Goal: Task Accomplishment & Management: Use online tool/utility

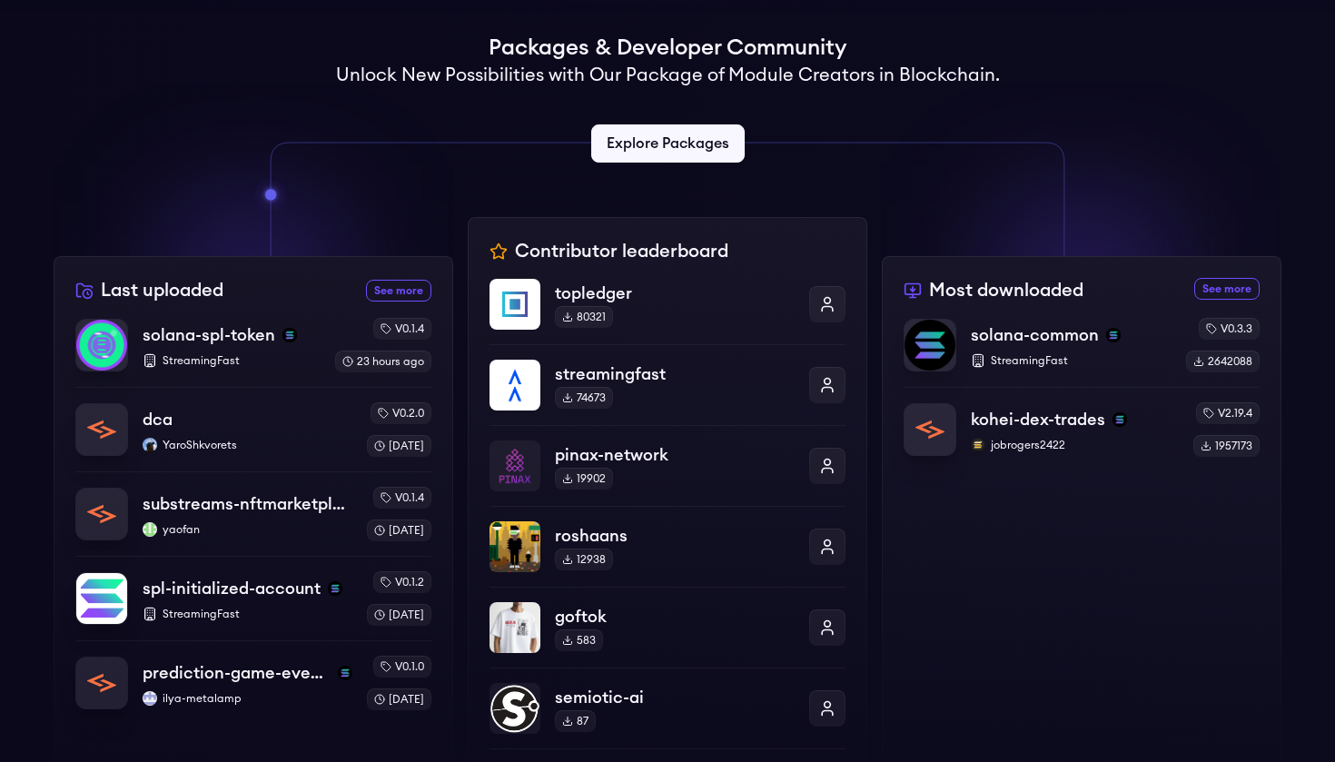
scroll to position [441, 0]
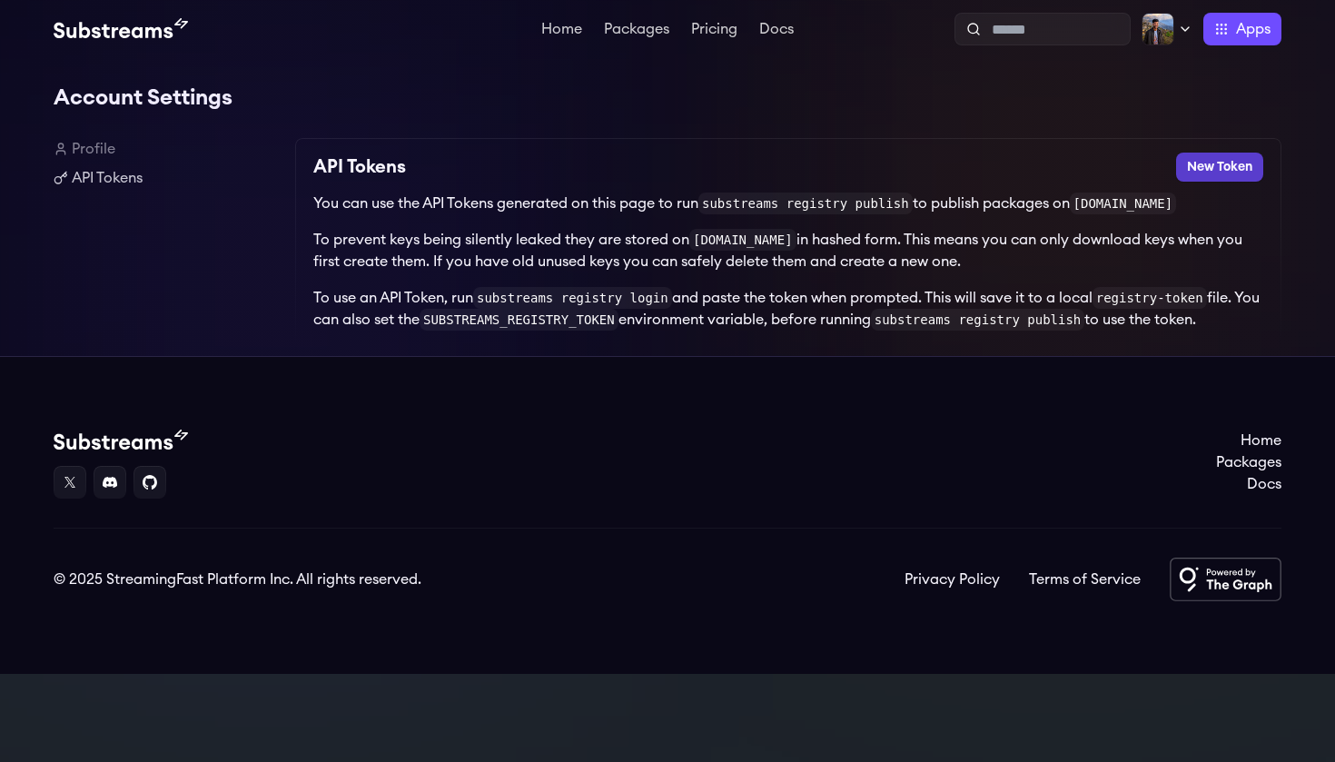
click at [1216, 173] on button "New Token" at bounding box center [1219, 167] width 87 height 29
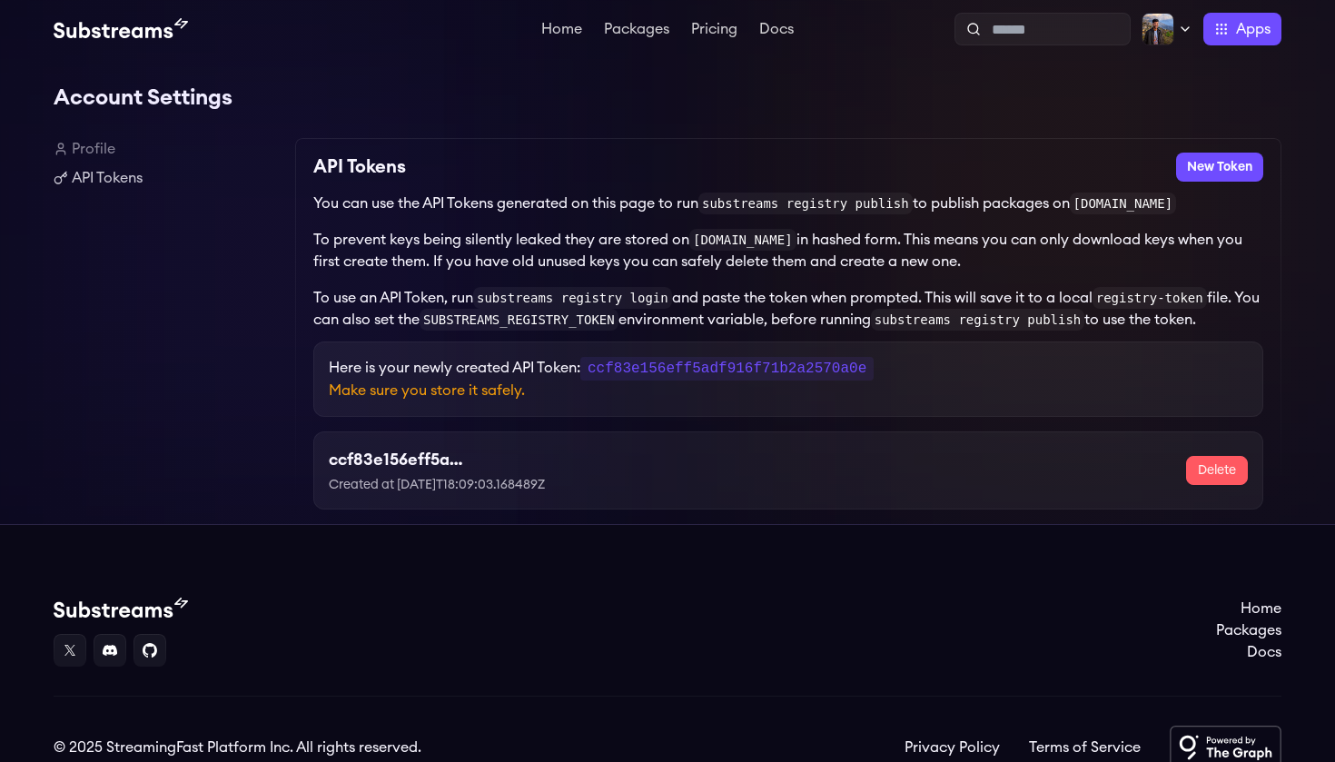
drag, startPoint x: 604, startPoint y: 392, endPoint x: 970, endPoint y: 403, distance: 366.2
click at [970, 380] on p "Here is your newly created API Token: ccf83e156eff5adf916f71b2a2570a0e" at bounding box center [788, 368] width 919 height 23
copy p "ccf83e156eff5adf916f71b2a2570a0e"
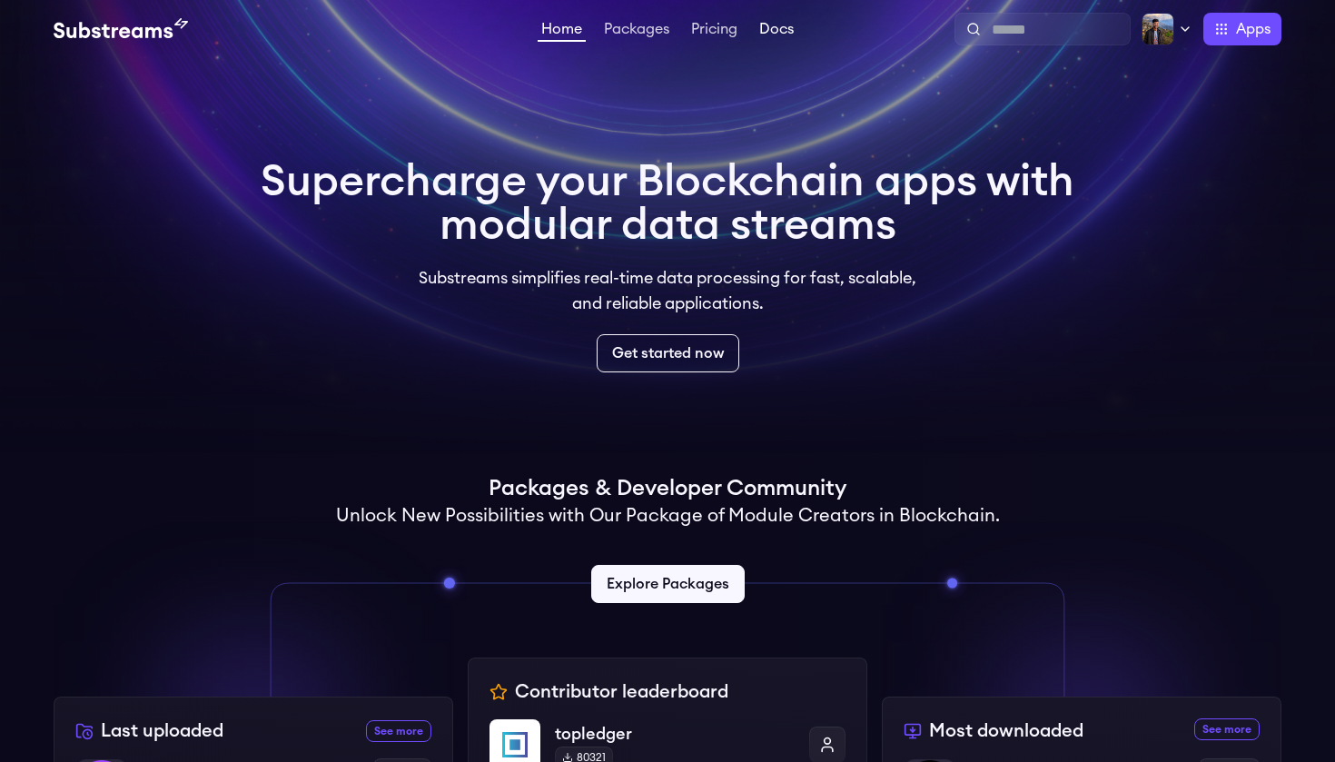
click at [773, 32] on link "Docs" at bounding box center [777, 31] width 42 height 18
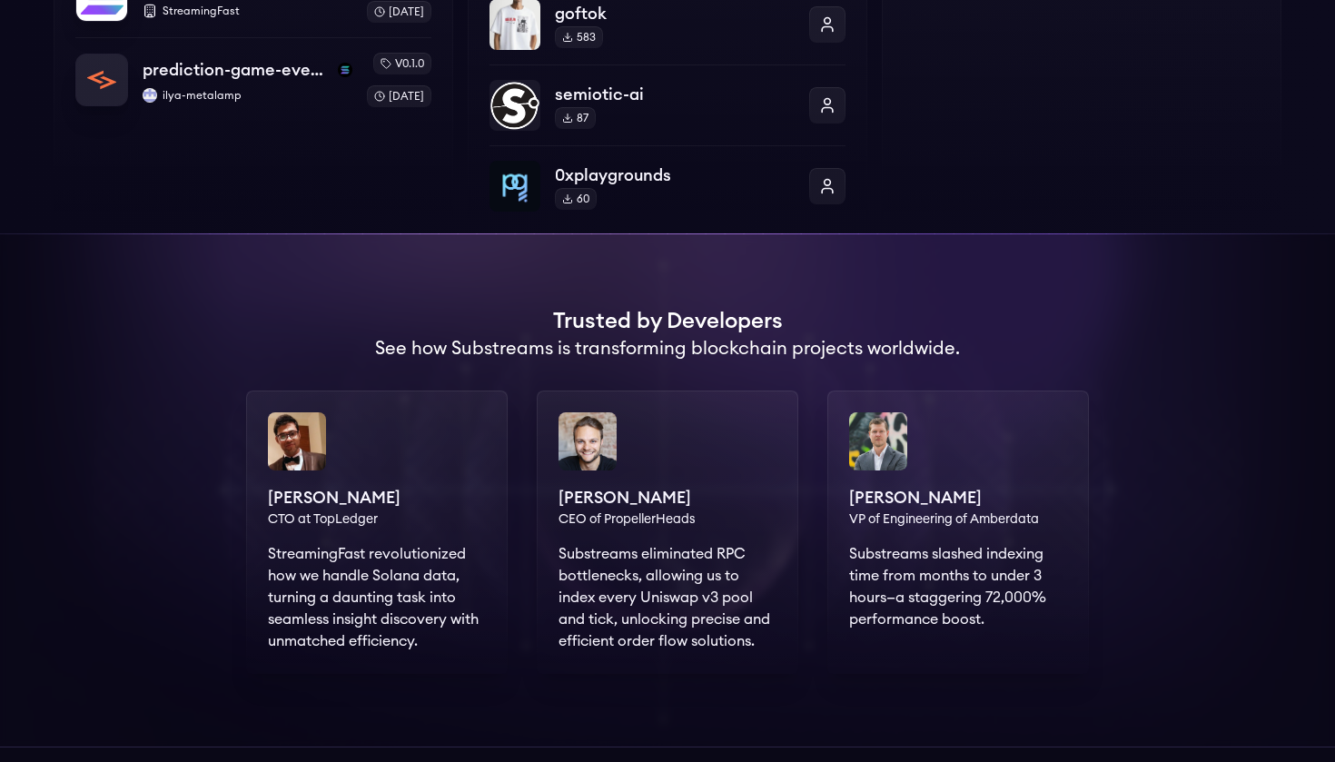
scroll to position [1056, 0]
